Goal: Task Accomplishment & Management: Manage account settings

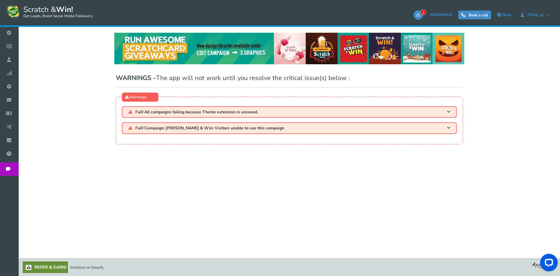
click at [321, 160] on div "NOTE: Scratch and Win plugin is deleted or deactivated. Please check and re-ins…" at bounding box center [289, 135] width 533 height 216
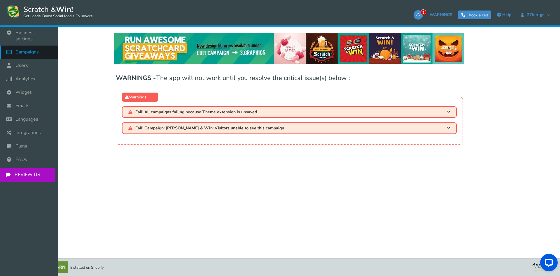
click at [27, 49] on span "Campaigns" at bounding box center [26, 52] width 23 height 6
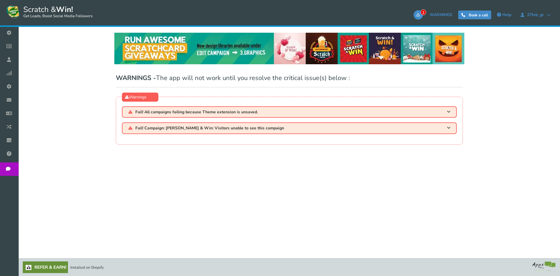
click at [192, 182] on div "NOTE: Scratch and Win plugin is deleted or deactivated. Please check and re-ins…" at bounding box center [289, 135] width 533 height 216
click at [192, 107] on h3 "Fail! All campaigns failing because Theme extension is unsaved." at bounding box center [289, 111] width 335 height 11
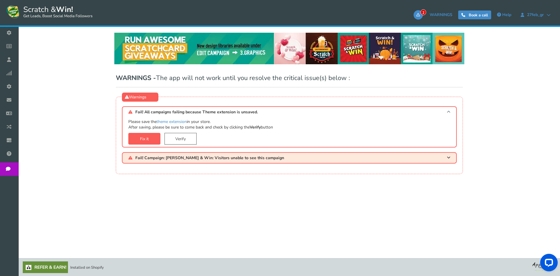
click at [188, 111] on span "Fail! All campaigns failing because Theme extension is unsaved." at bounding box center [196, 112] width 123 height 4
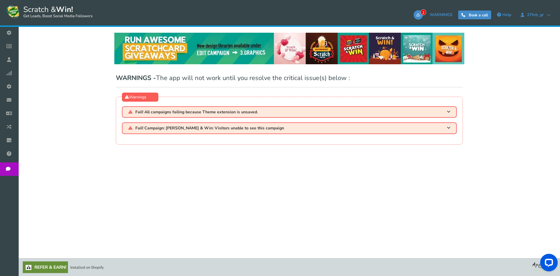
click at [193, 194] on div "NOTE: Scratch and Win plugin is deleted or deactivated. Please check and re-ins…" at bounding box center [289, 135] width 533 height 216
click at [248, 158] on div "NOTE: Scratch and Win plugin is deleted or deactivated. Please check and re-ins…" at bounding box center [289, 135] width 533 height 216
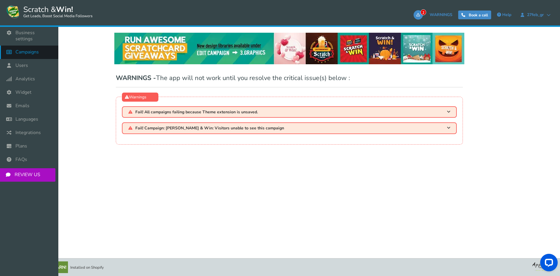
click at [28, 52] on link "Campaigns" at bounding box center [29, 52] width 58 height 13
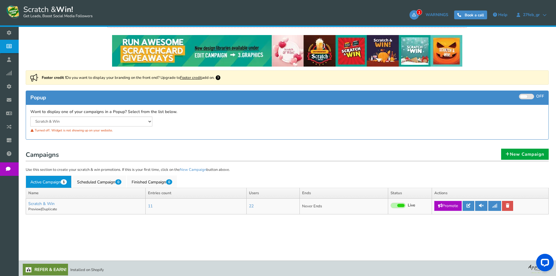
scroll to position [54, 0]
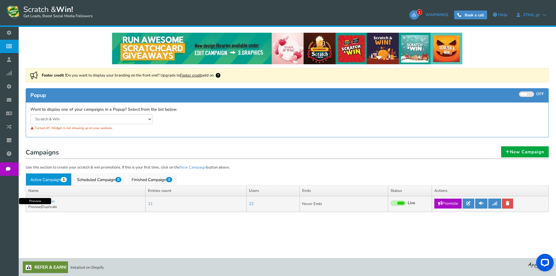
click at [33, 207] on link "Preview" at bounding box center [34, 206] width 13 height 5
